Goal: Task Accomplishment & Management: Complete application form

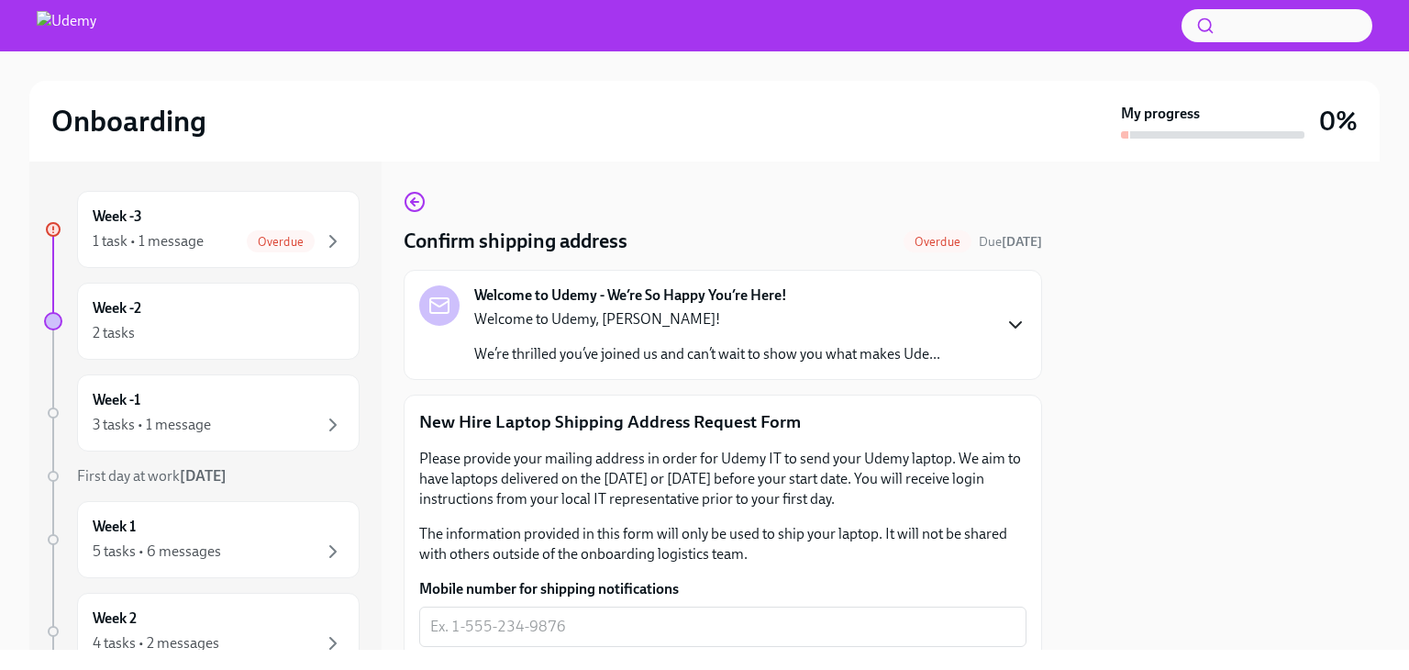
click at [1004, 316] on icon "button" at bounding box center [1015, 325] width 22 height 22
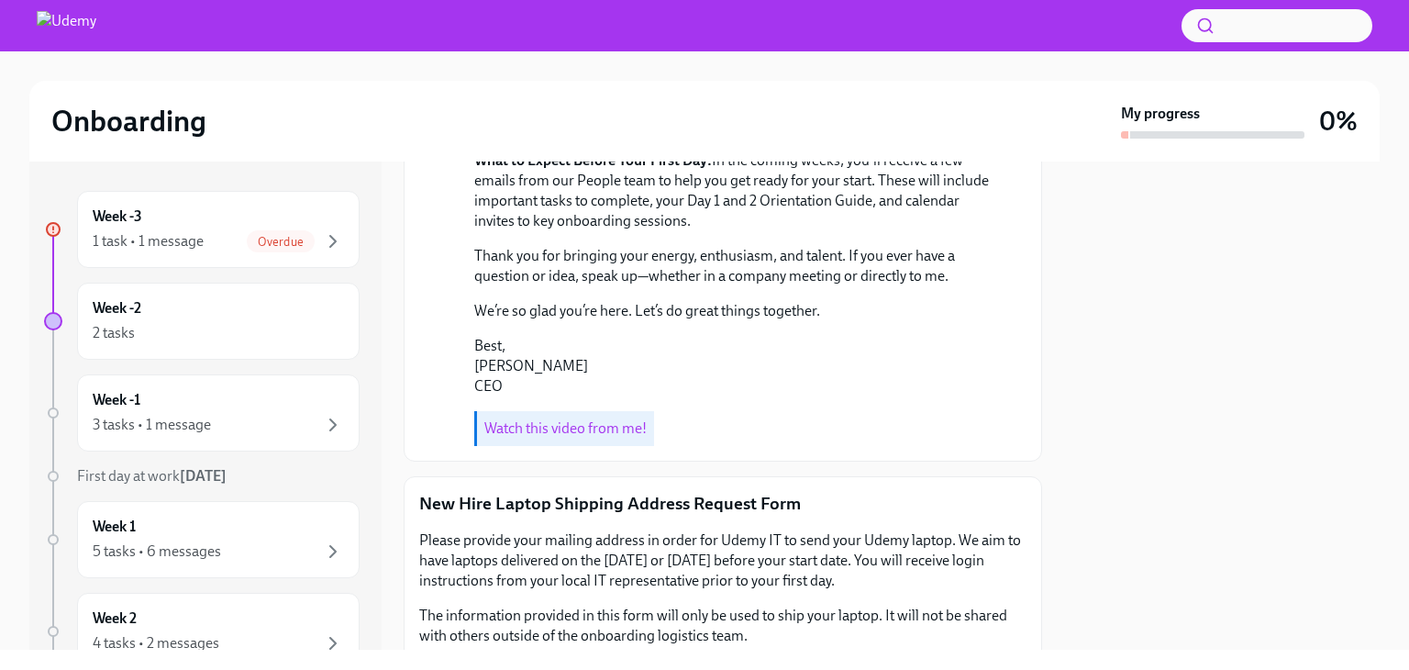
scroll to position [471, 0]
click at [585, 436] on link "Watch this video from me!" at bounding box center [565, 426] width 162 height 17
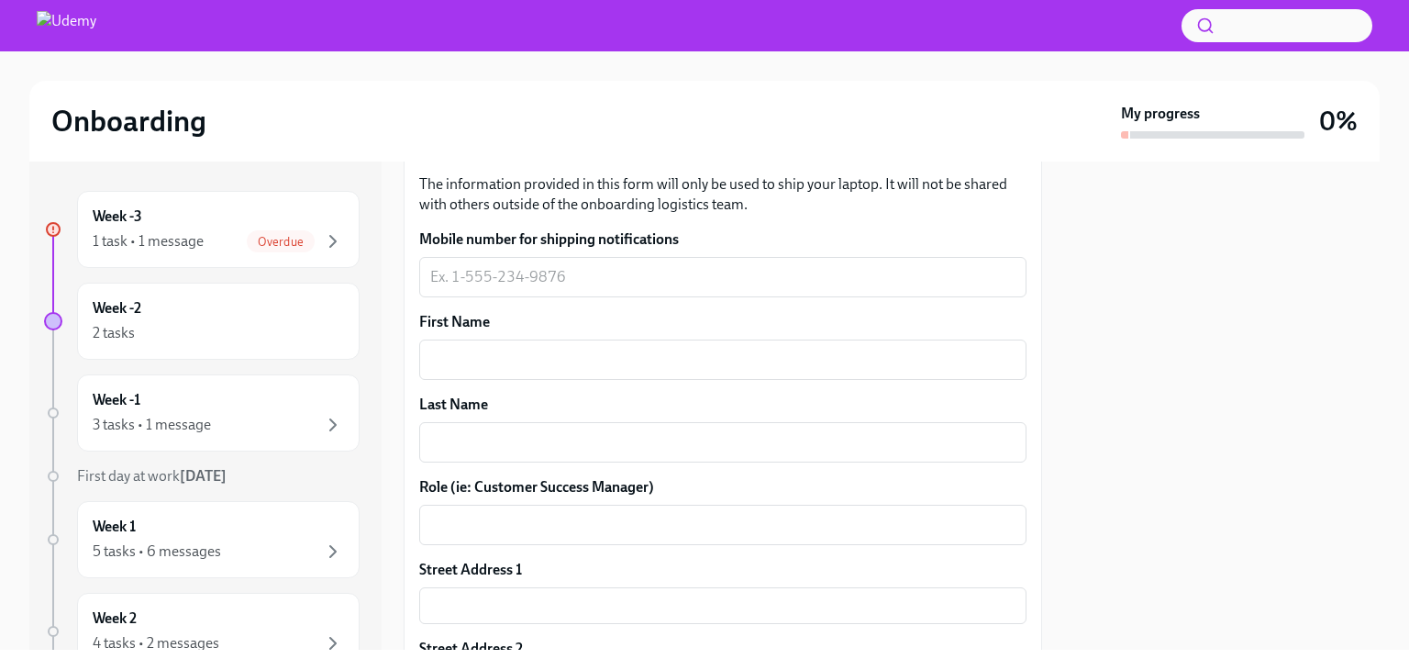
scroll to position [945, 0]
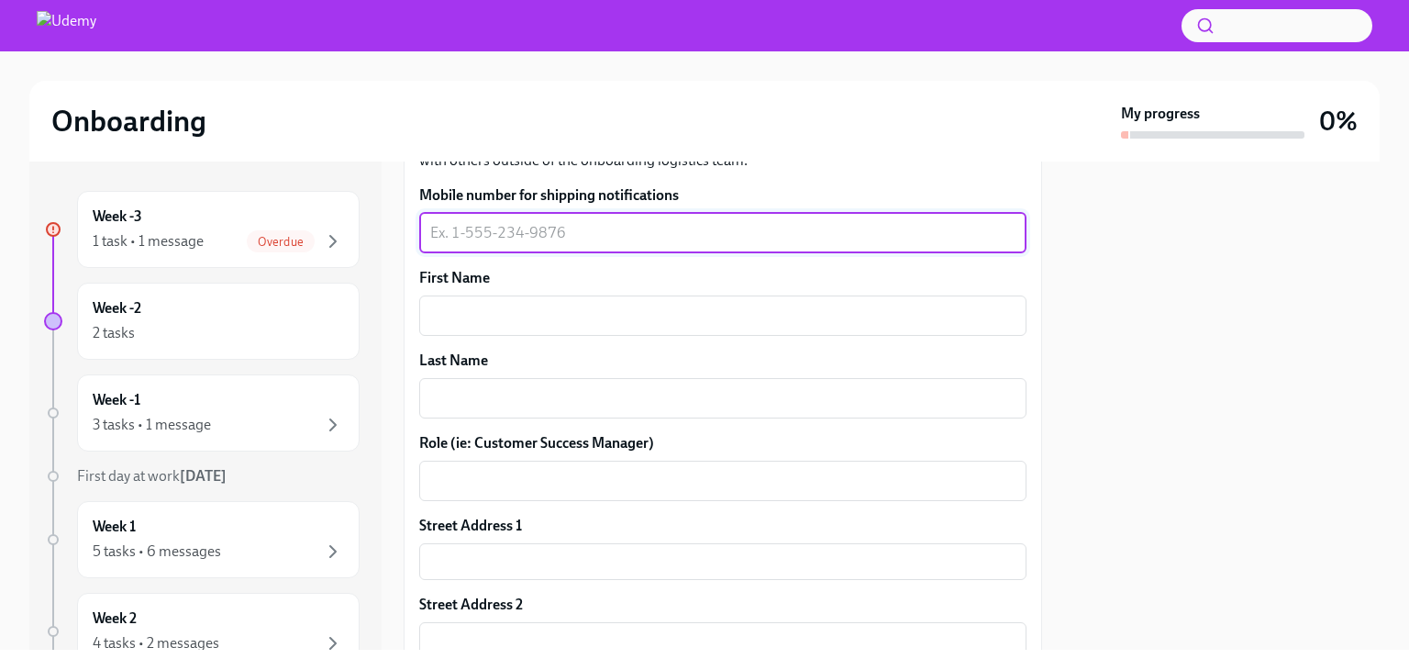
click at [587, 244] on textarea "Mobile number for shipping notifications" at bounding box center [722, 233] width 585 height 22
type textarea "3853137003"
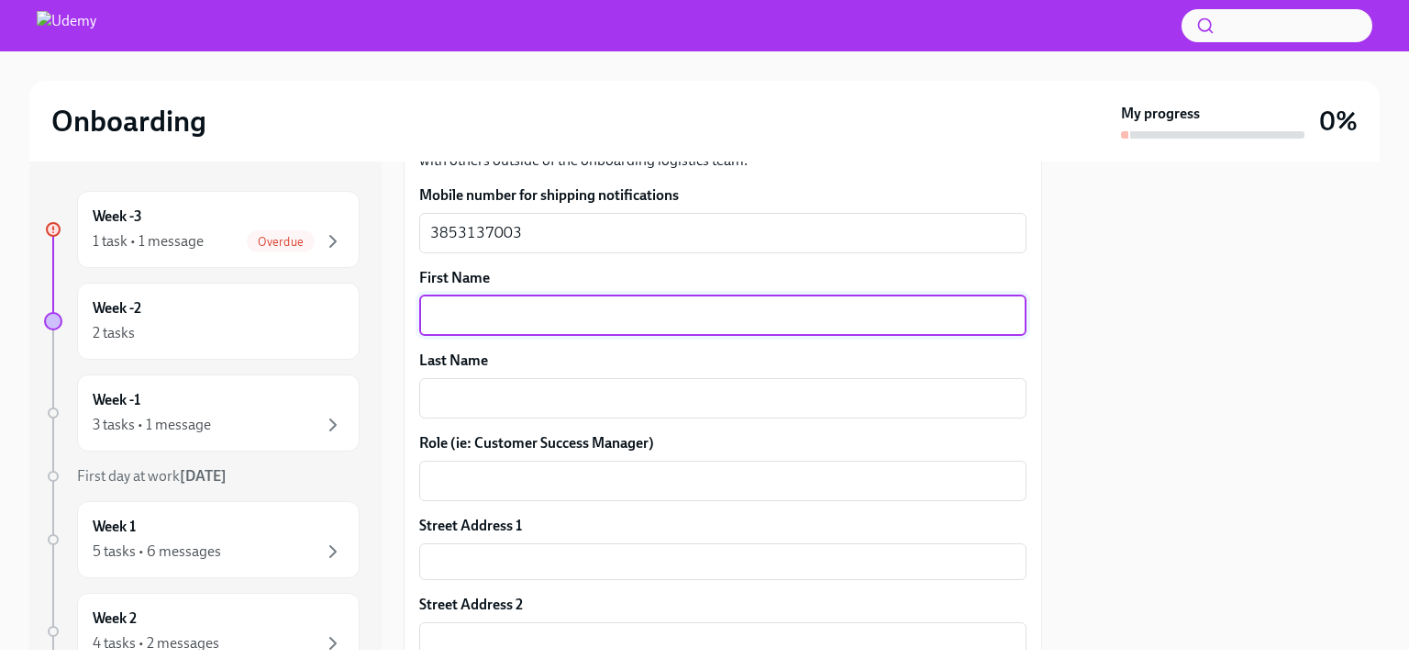
click at [554, 327] on textarea "First Name" at bounding box center [722, 316] width 585 height 22
type textarea "[PERSON_NAME]"
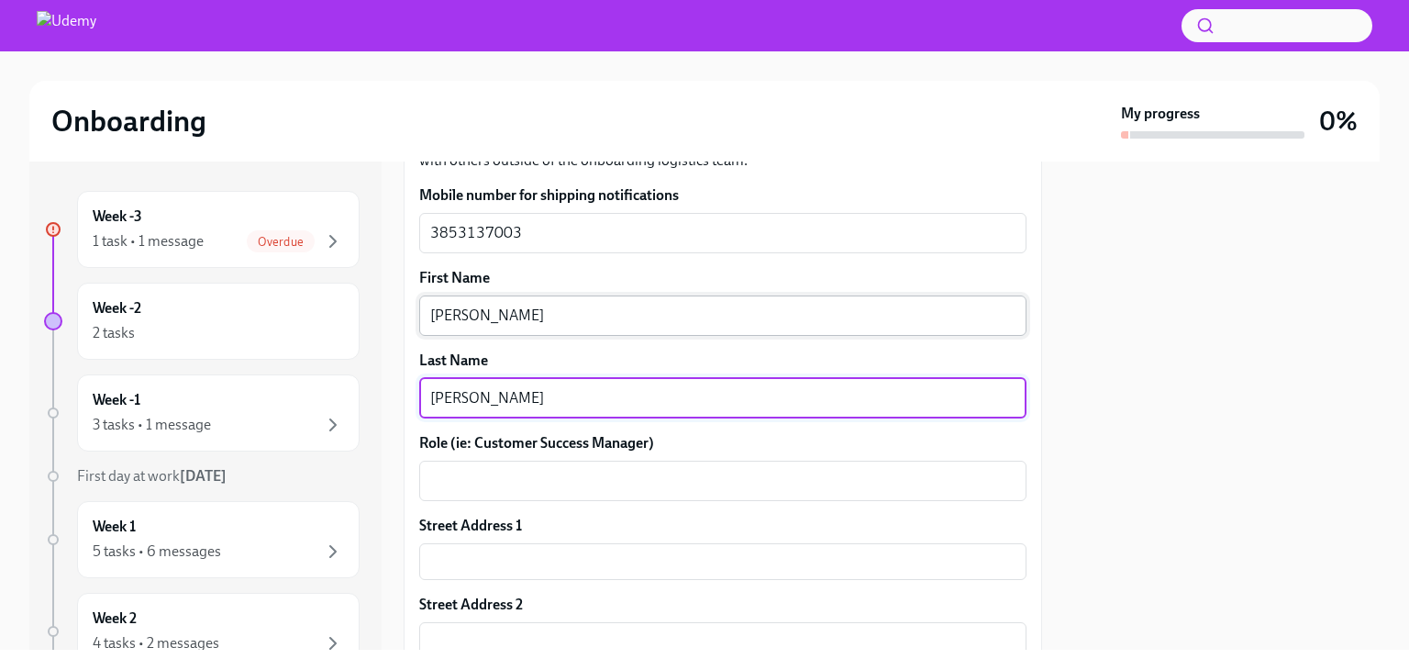
type textarea "[PERSON_NAME]"
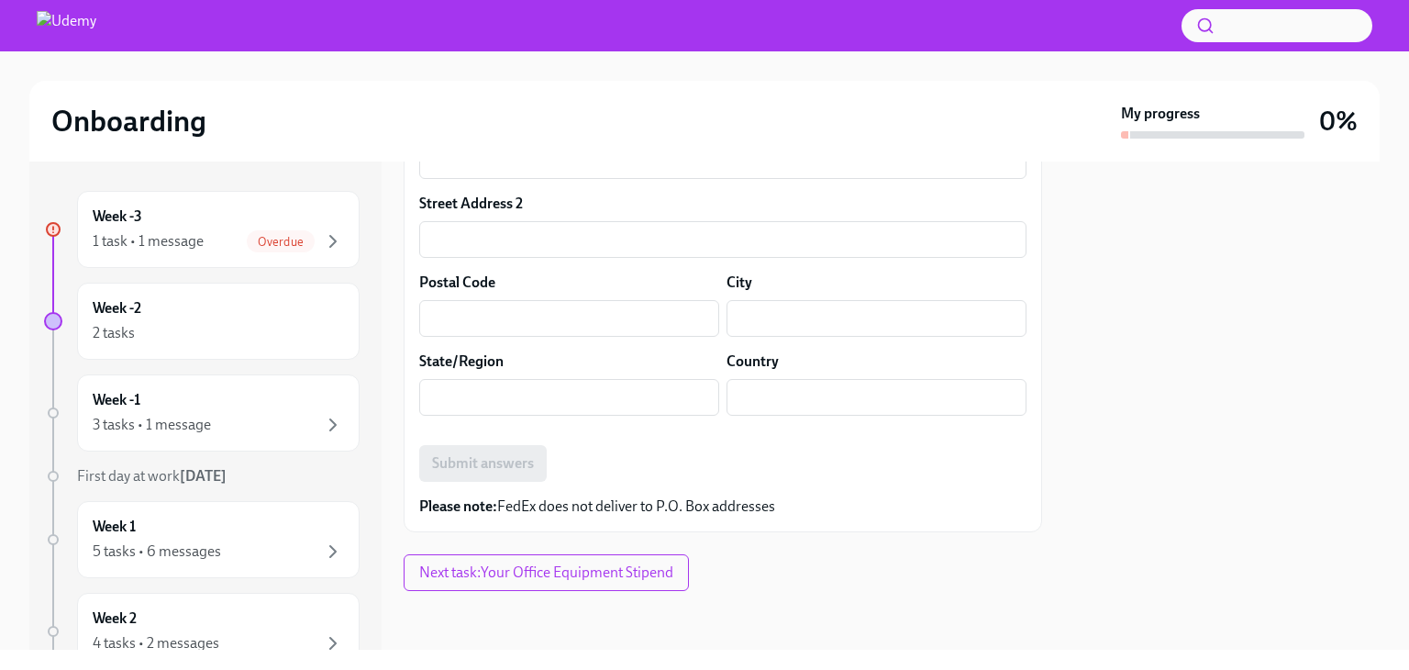
scroll to position [1364, 0]
type textarea "Account Executive"
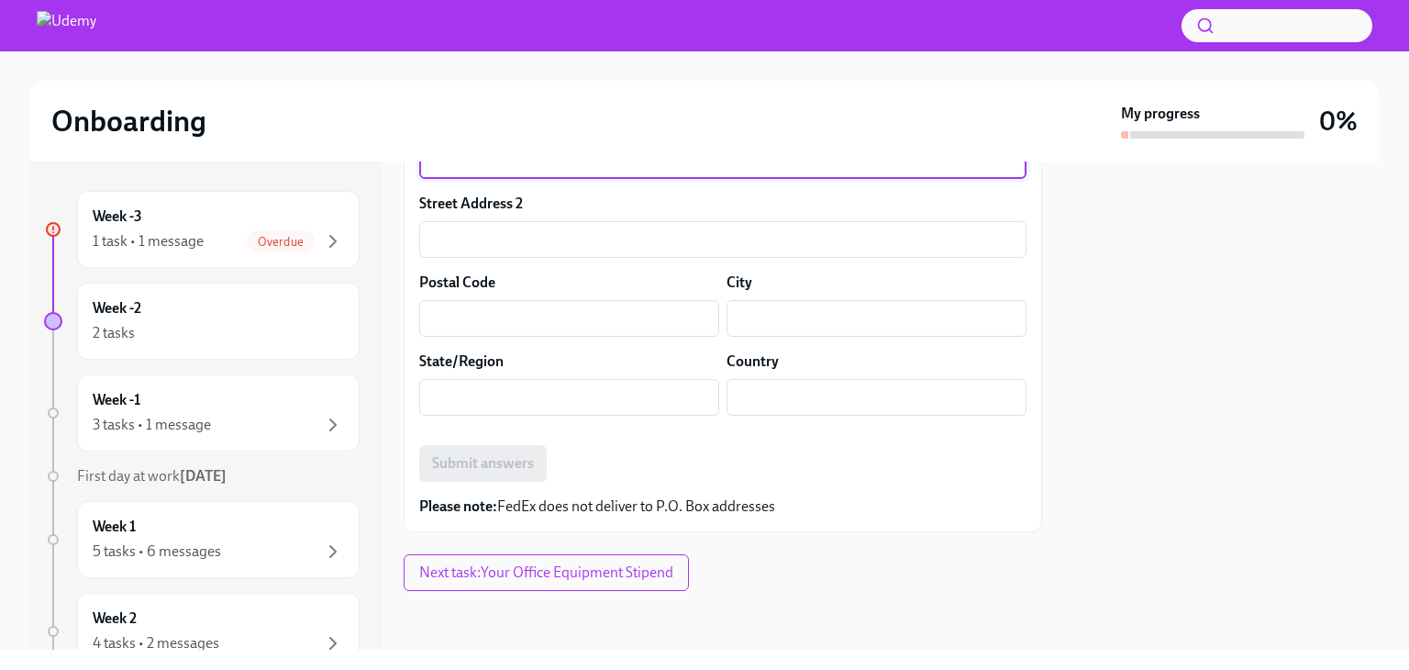
click at [558, 179] on input "text" at bounding box center [722, 160] width 607 height 37
type input "1564 Willow Dr"
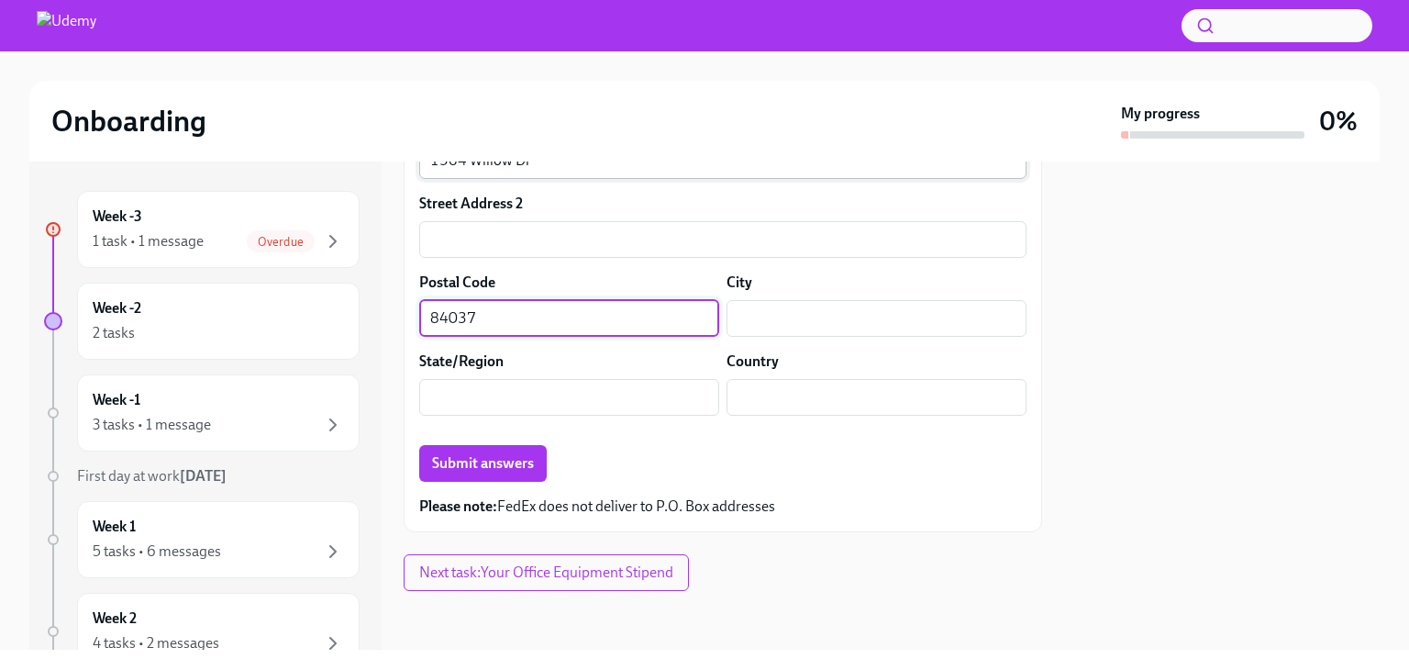
type input "84037"
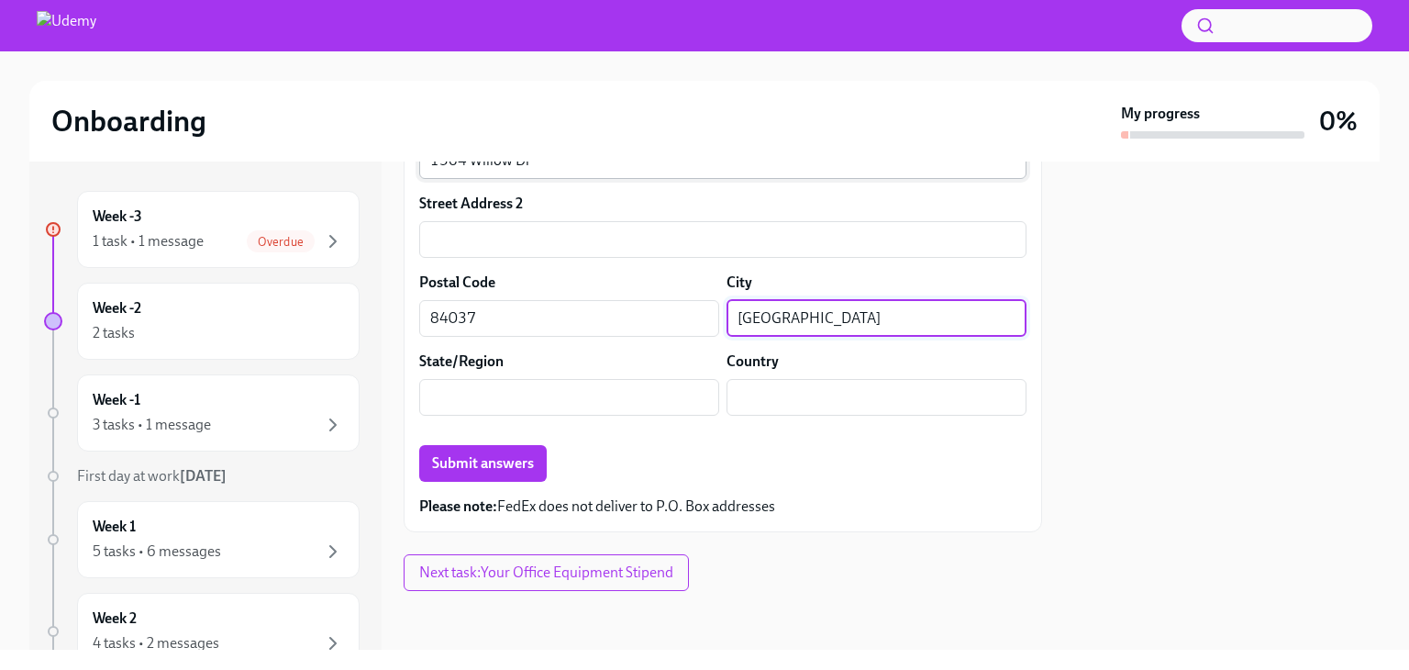
type input "[GEOGRAPHIC_DATA]"
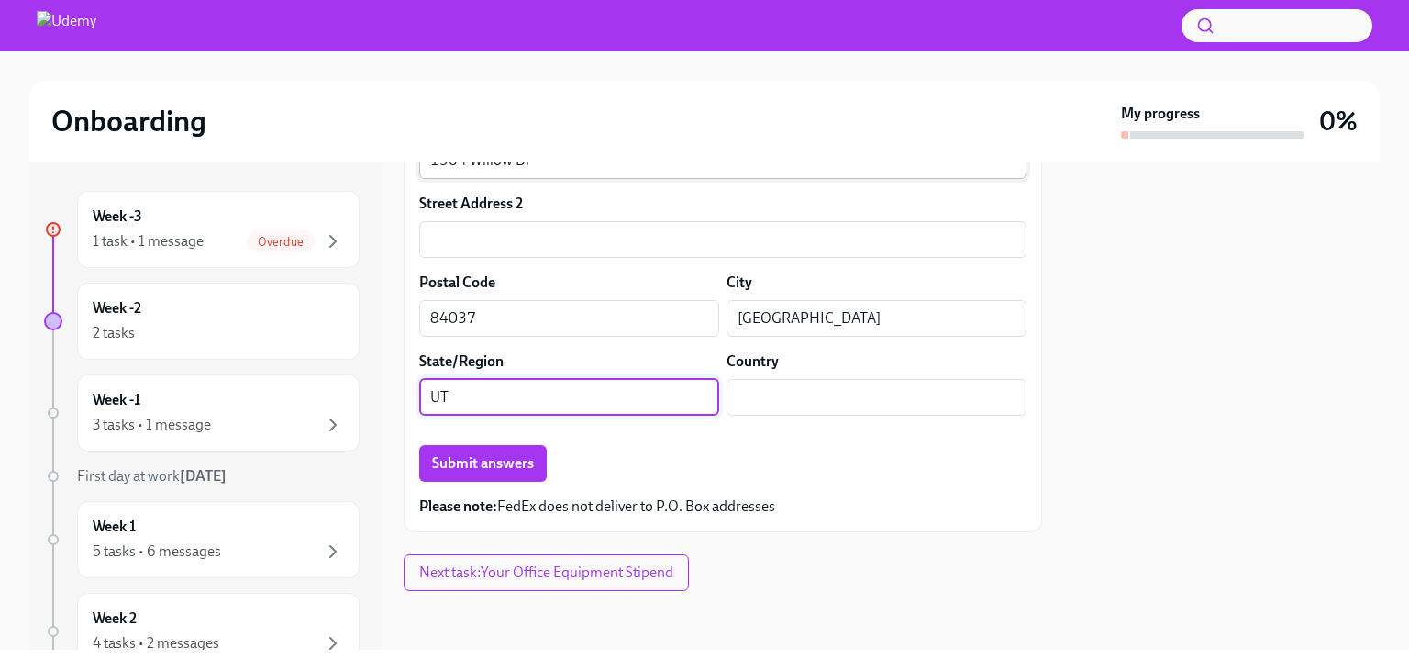
type input "UT"
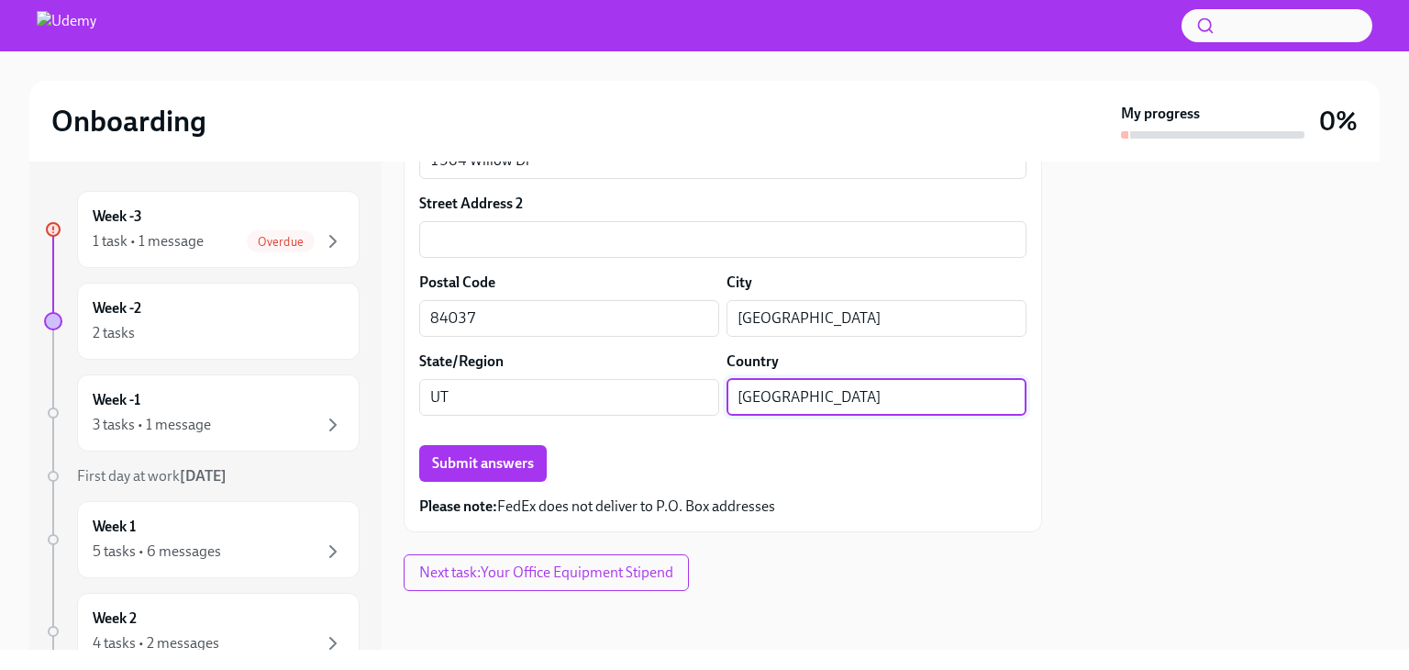
scroll to position [1451, 0]
type input "[GEOGRAPHIC_DATA]"
click at [493, 469] on span "Submit answers" at bounding box center [483, 463] width 102 height 18
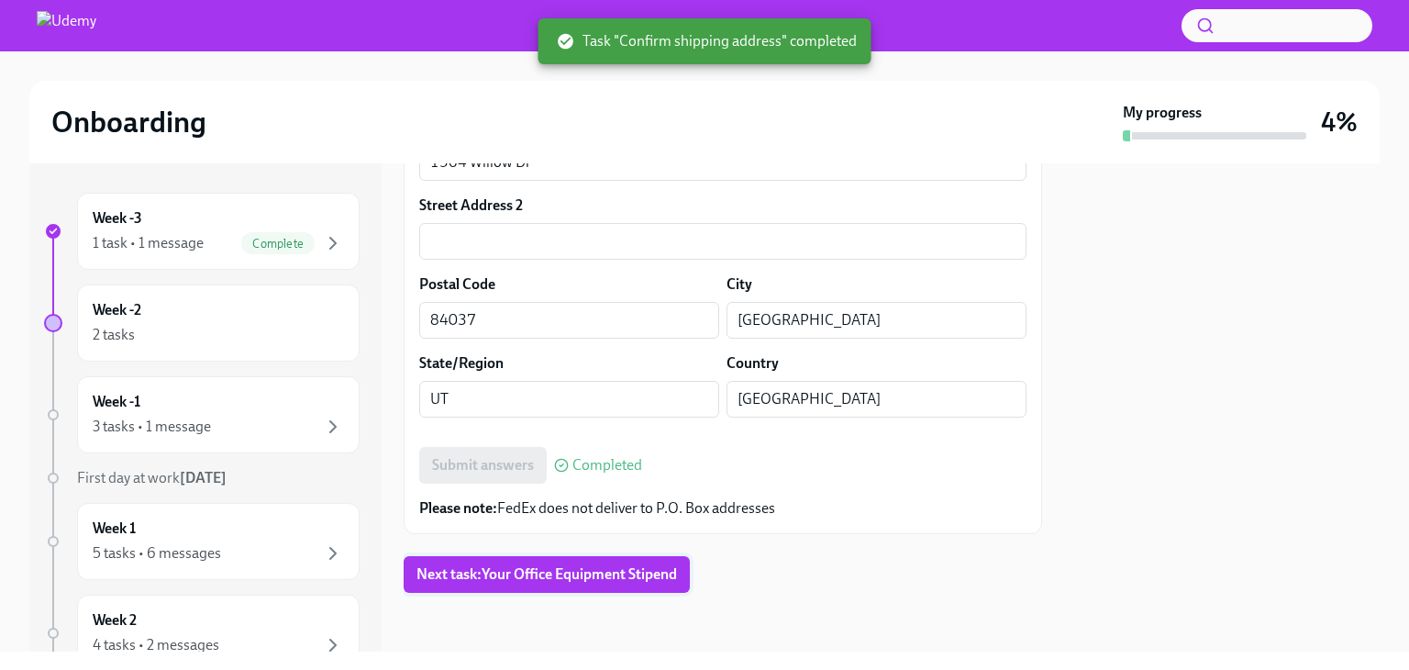
click at [623, 573] on span "Next task : Your Office Equipment Stipend" at bounding box center [546, 574] width 260 height 18
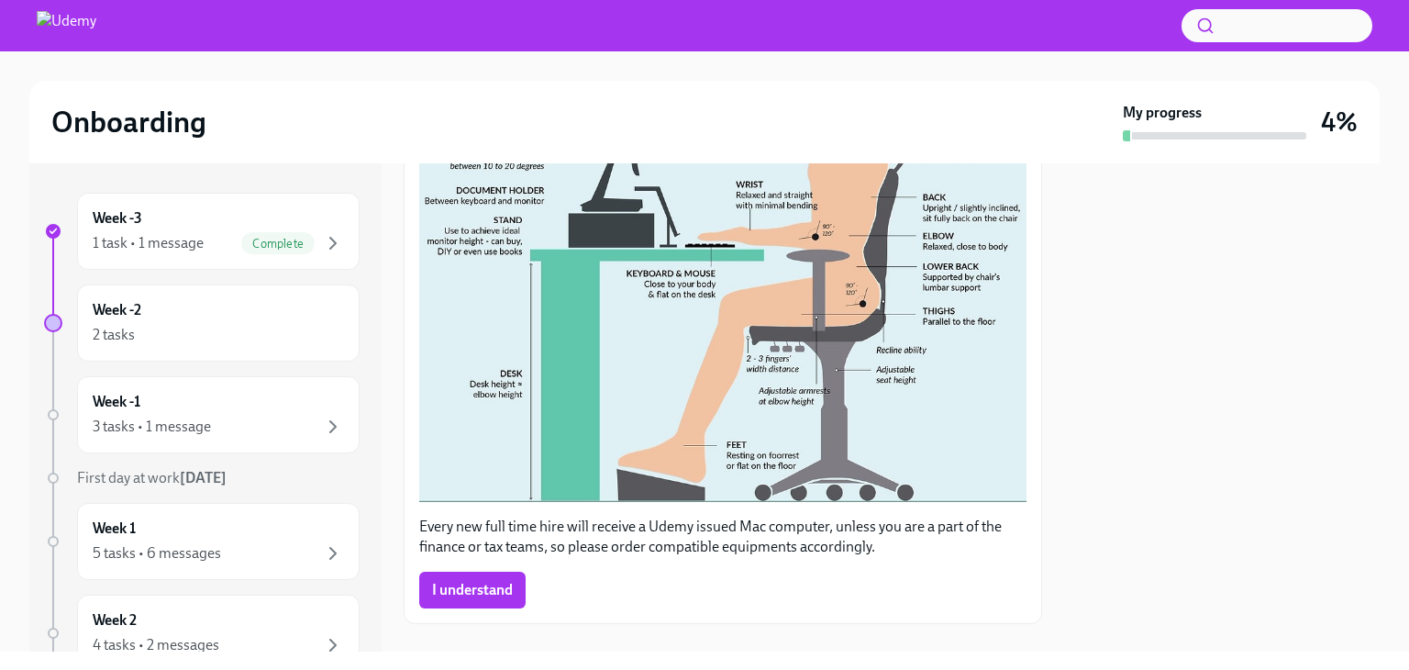
scroll to position [582, 0]
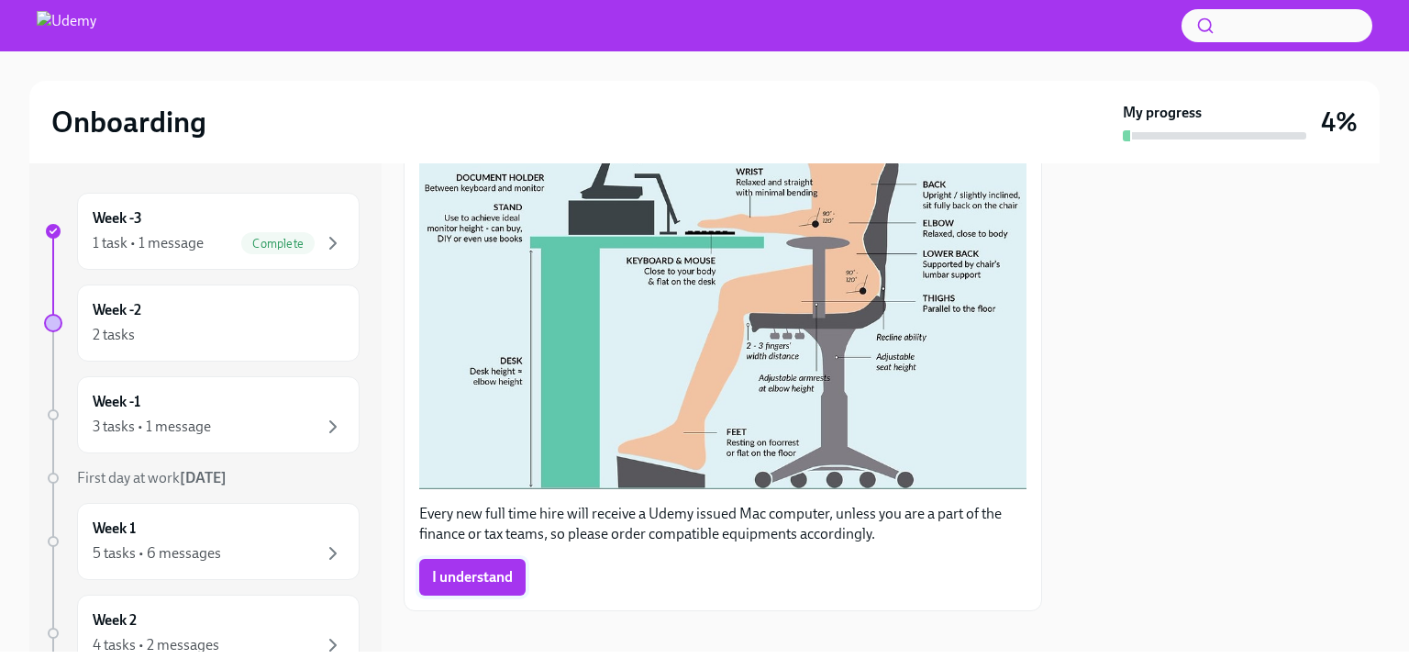
click at [449, 571] on span "I understand" at bounding box center [472, 577] width 81 height 18
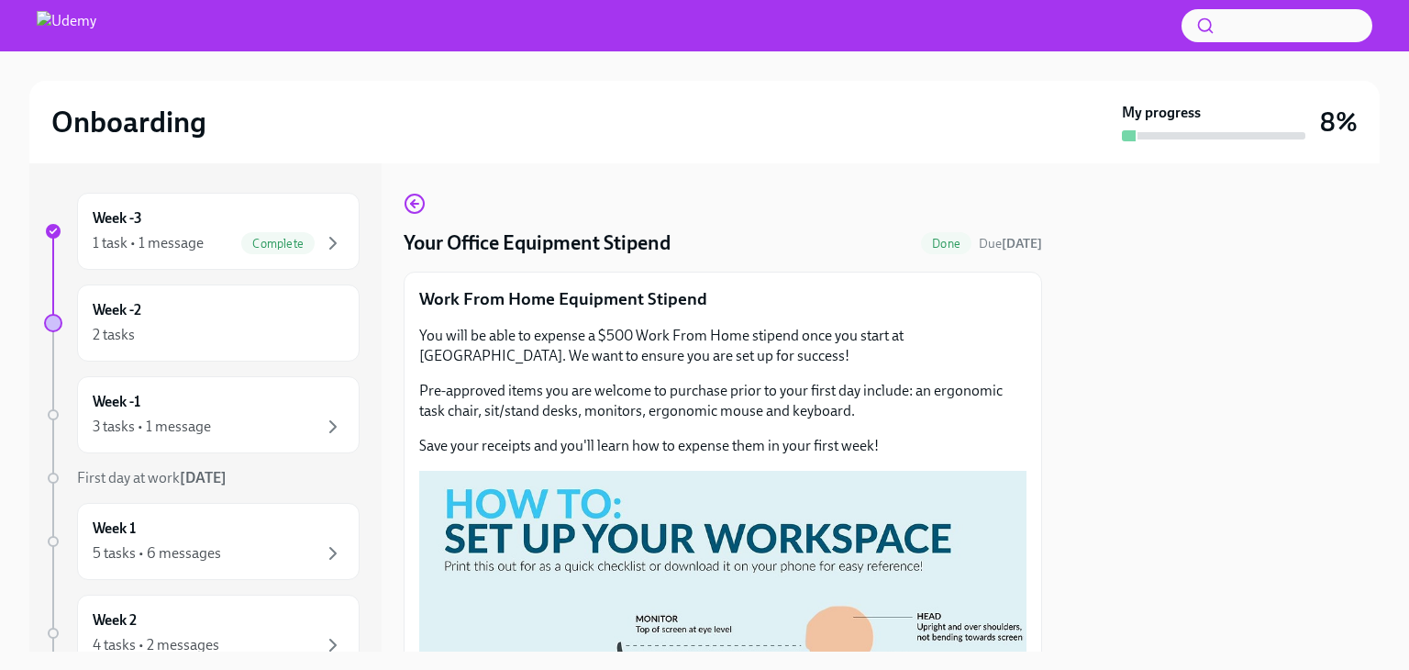
scroll to position [0, 0]
click at [300, 413] on div "Week -1 3 tasks • 1 message" at bounding box center [218, 415] width 251 height 46
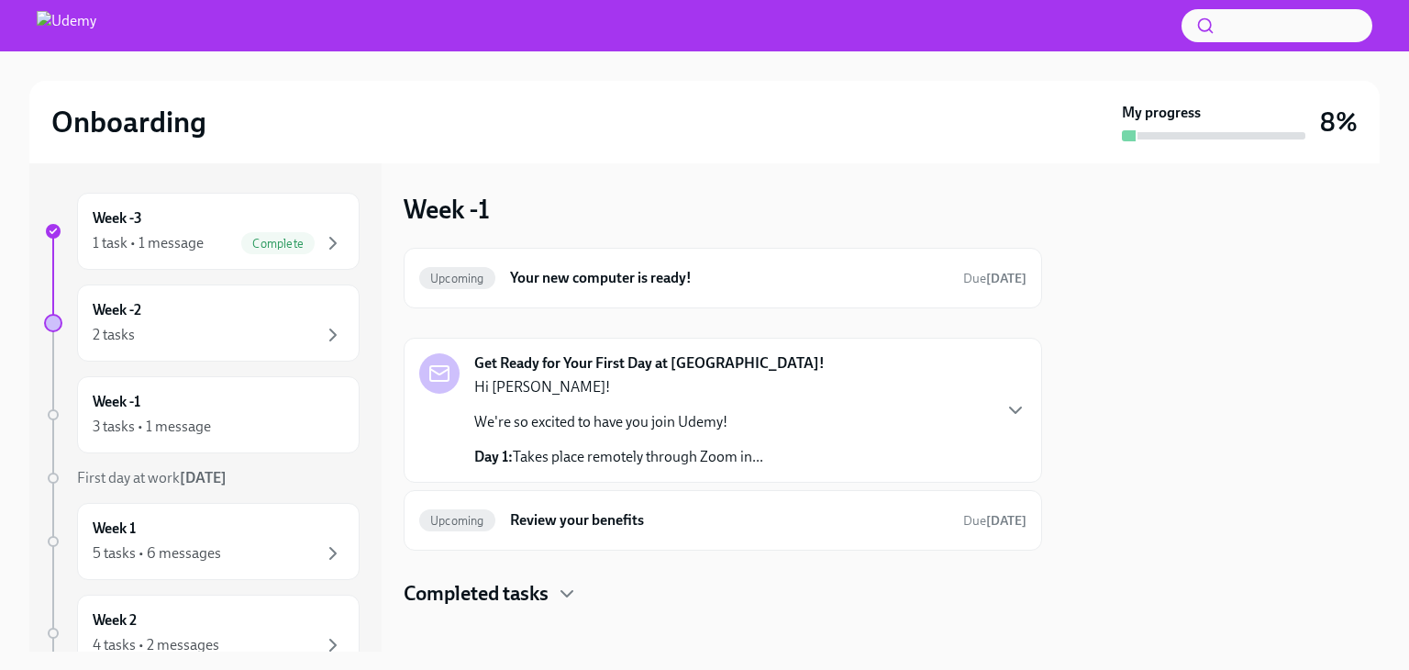
scroll to position [14, 0]
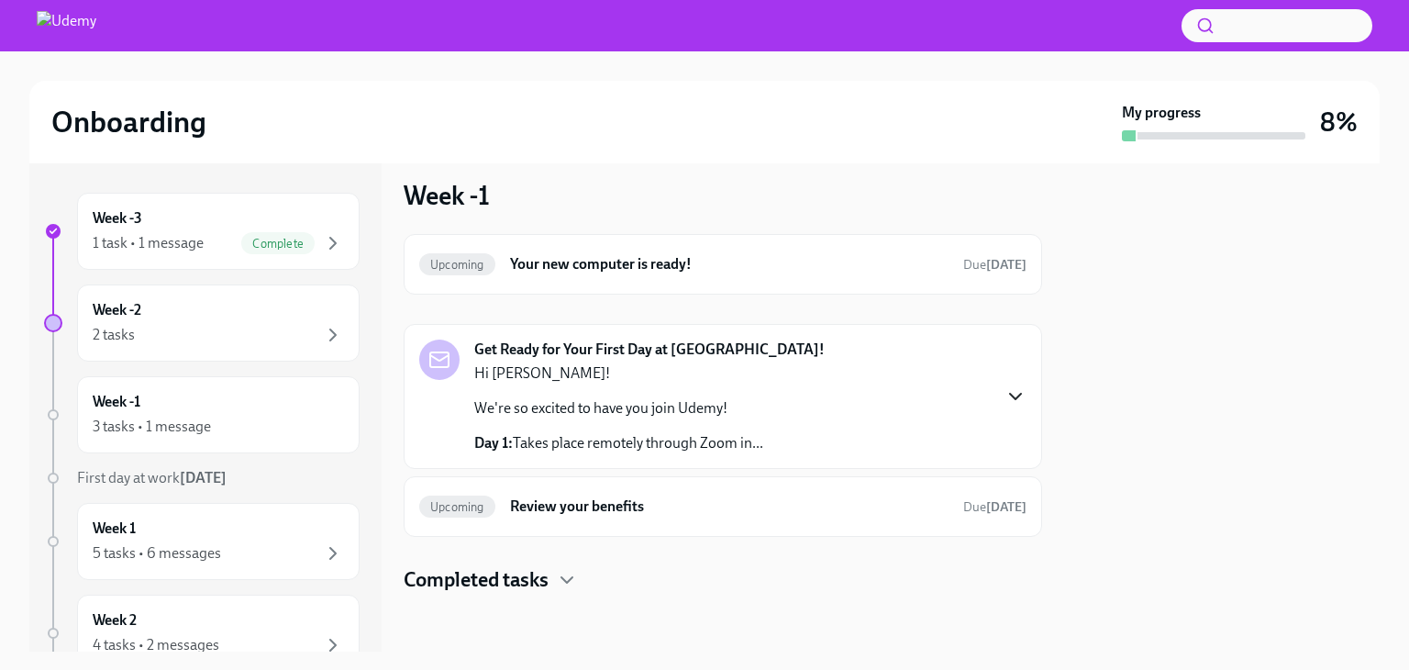
click at [1004, 400] on icon "button" at bounding box center [1015, 396] width 22 height 22
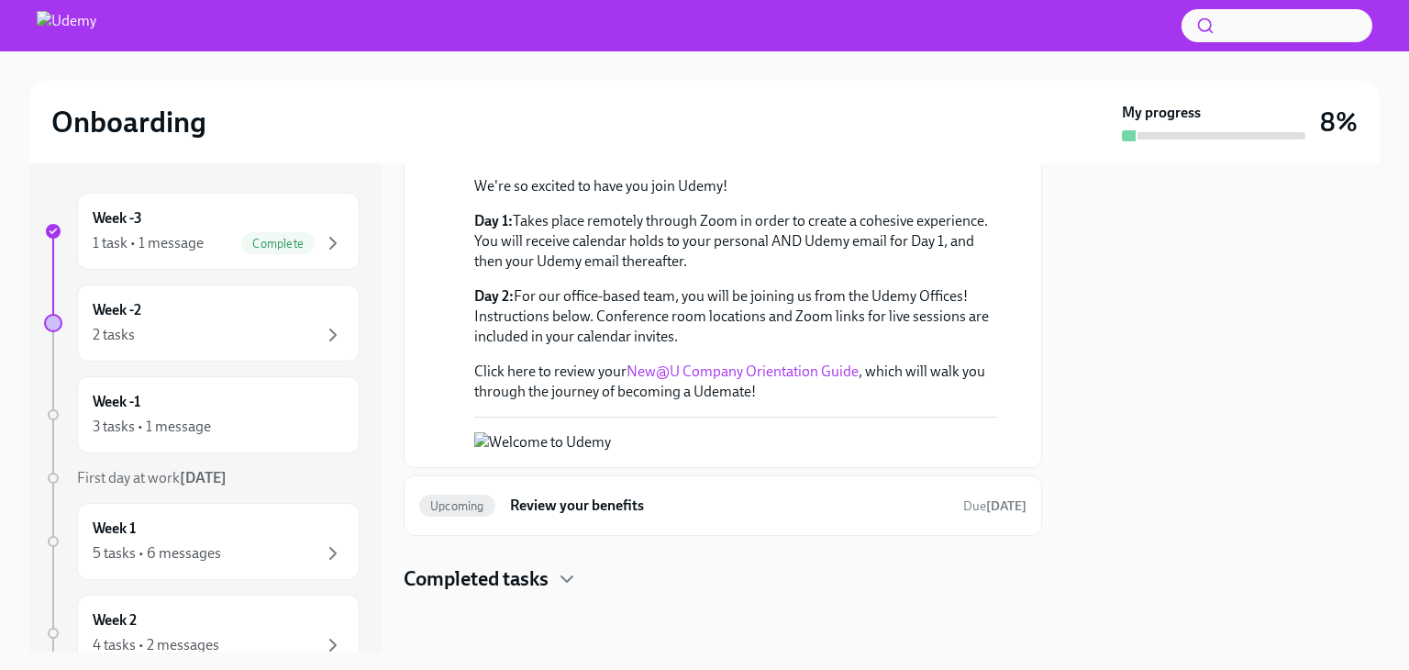
scroll to position [484, 0]
click at [637, 504] on h6 "Review your benefits" at bounding box center [729, 505] width 438 height 20
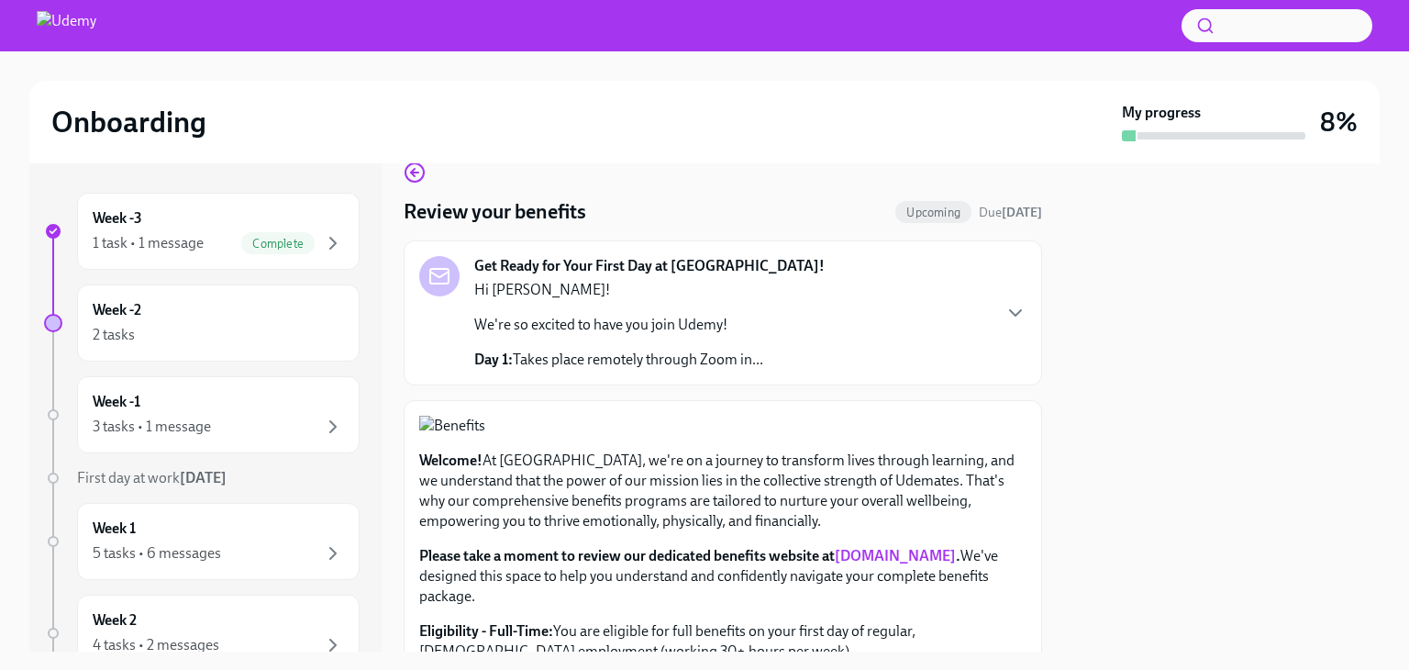
scroll to position [47, 0]
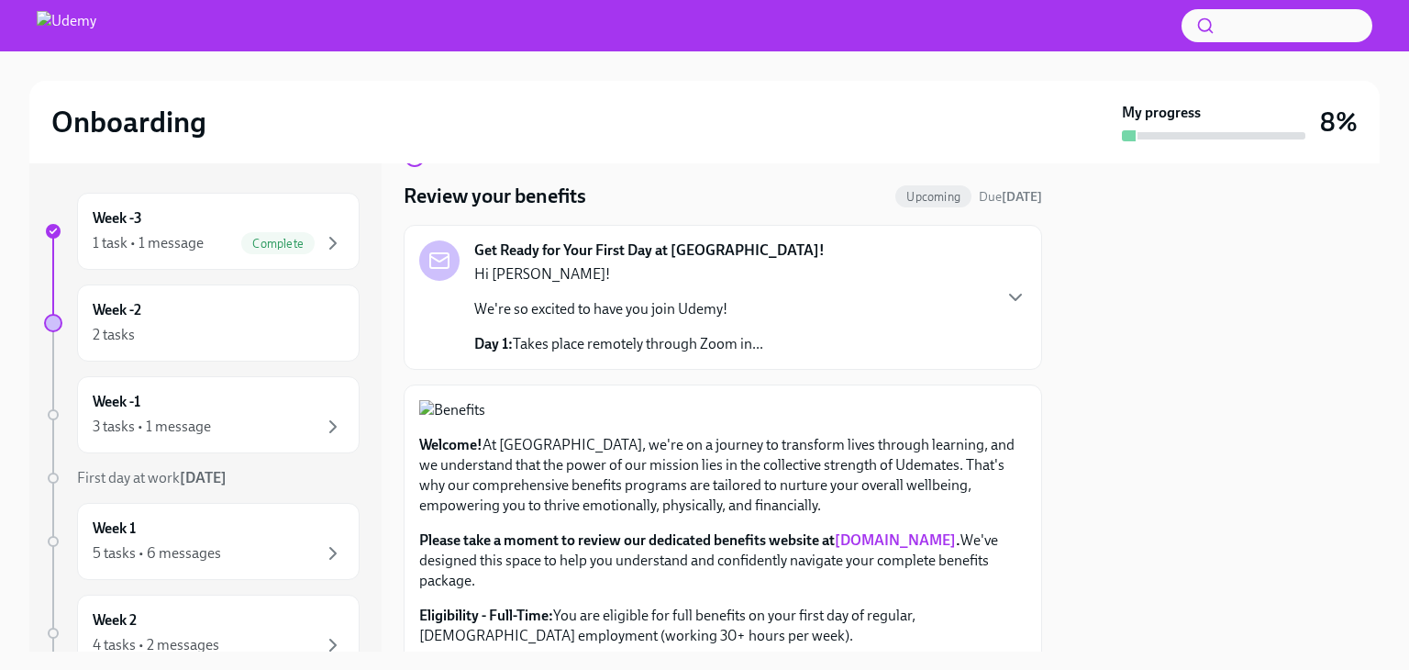
click at [990, 302] on div "Get Ready for Your First Day at [GEOGRAPHIC_DATA]! Hi [PERSON_NAME]! We're so e…" at bounding box center [722, 297] width 607 height 114
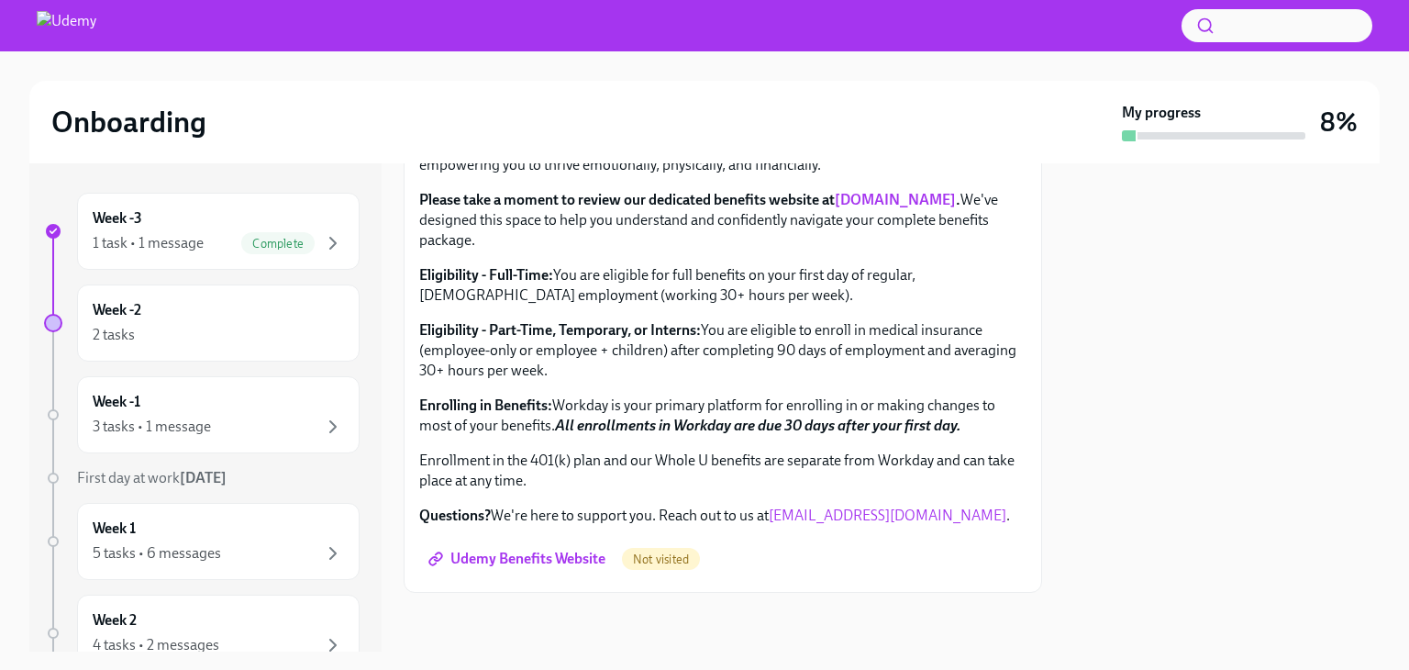
scroll to position [1171, 0]
click at [593, 555] on span "Udemy Benefits Website" at bounding box center [518, 558] width 173 height 18
click at [216, 305] on div "Week -2 2 tasks" at bounding box center [218, 323] width 251 height 46
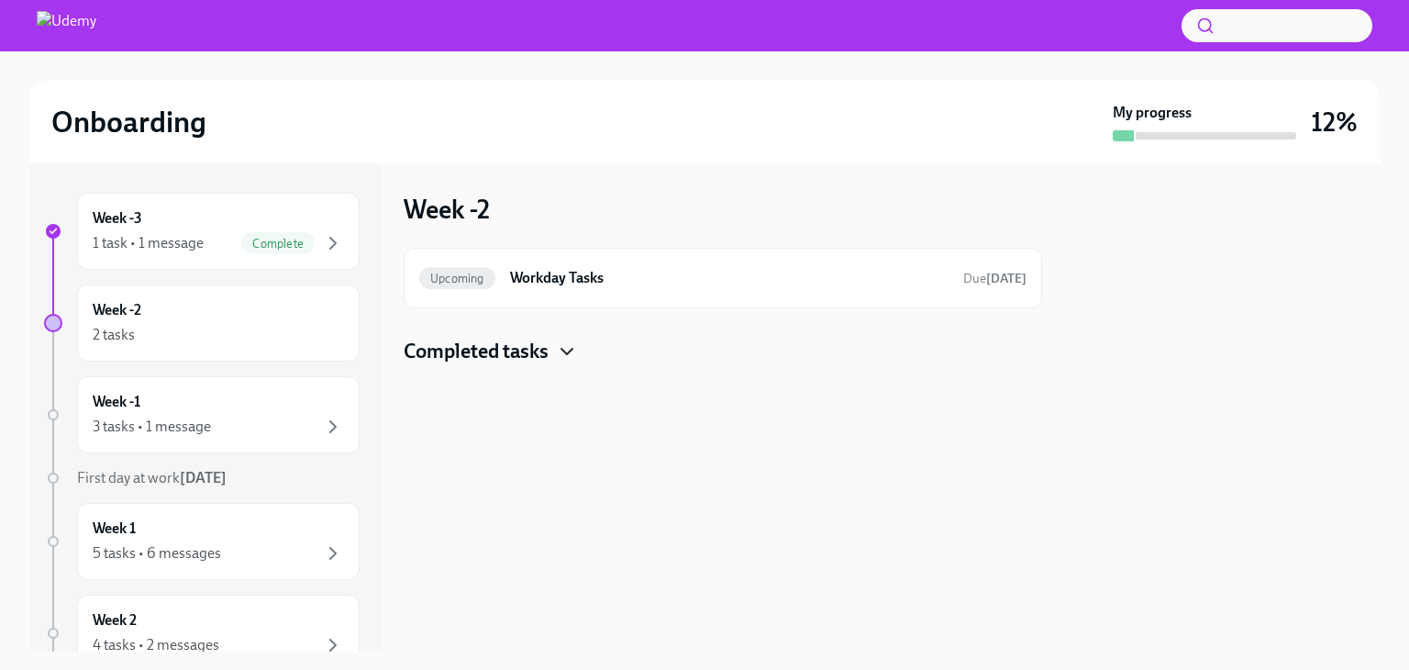
click at [566, 360] on icon "button" at bounding box center [567, 351] width 22 height 22
click at [565, 405] on h6 "Your Office Equipment Stipend" at bounding box center [697, 410] width 426 height 20
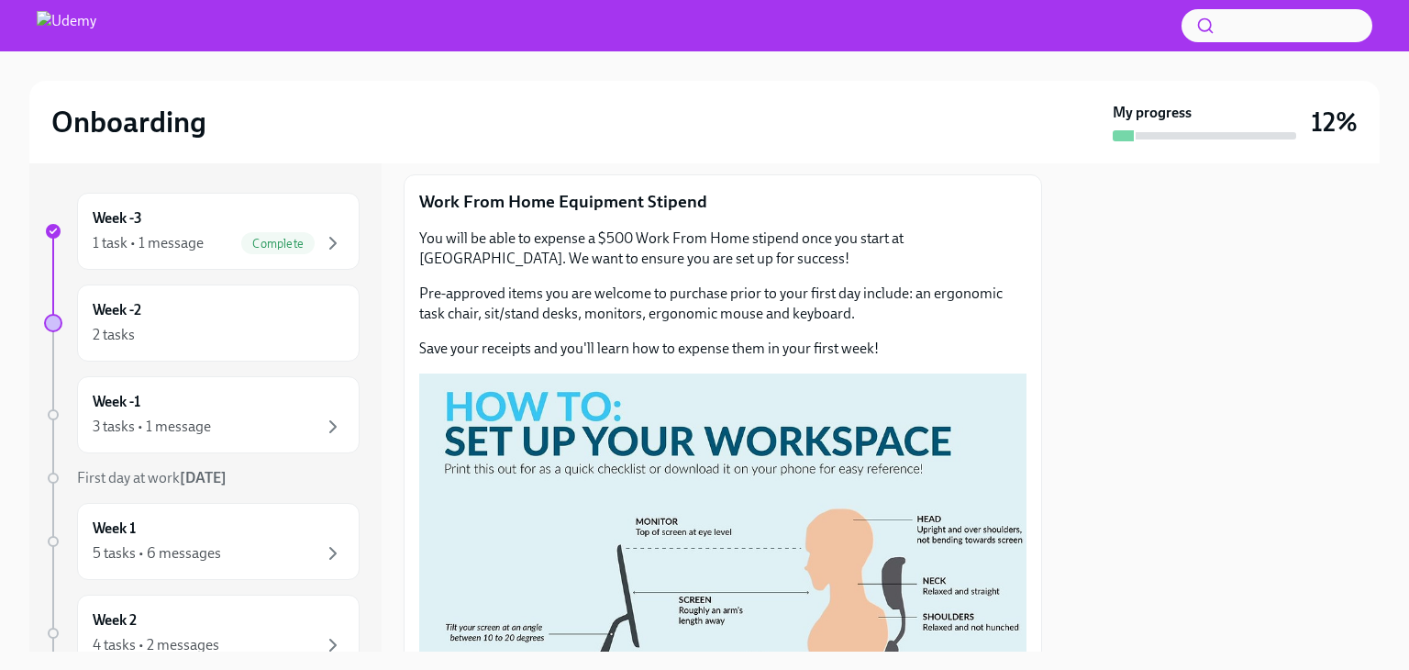
scroll to position [121, 0]
